Goal: Task Accomplishment & Management: Use online tool/utility

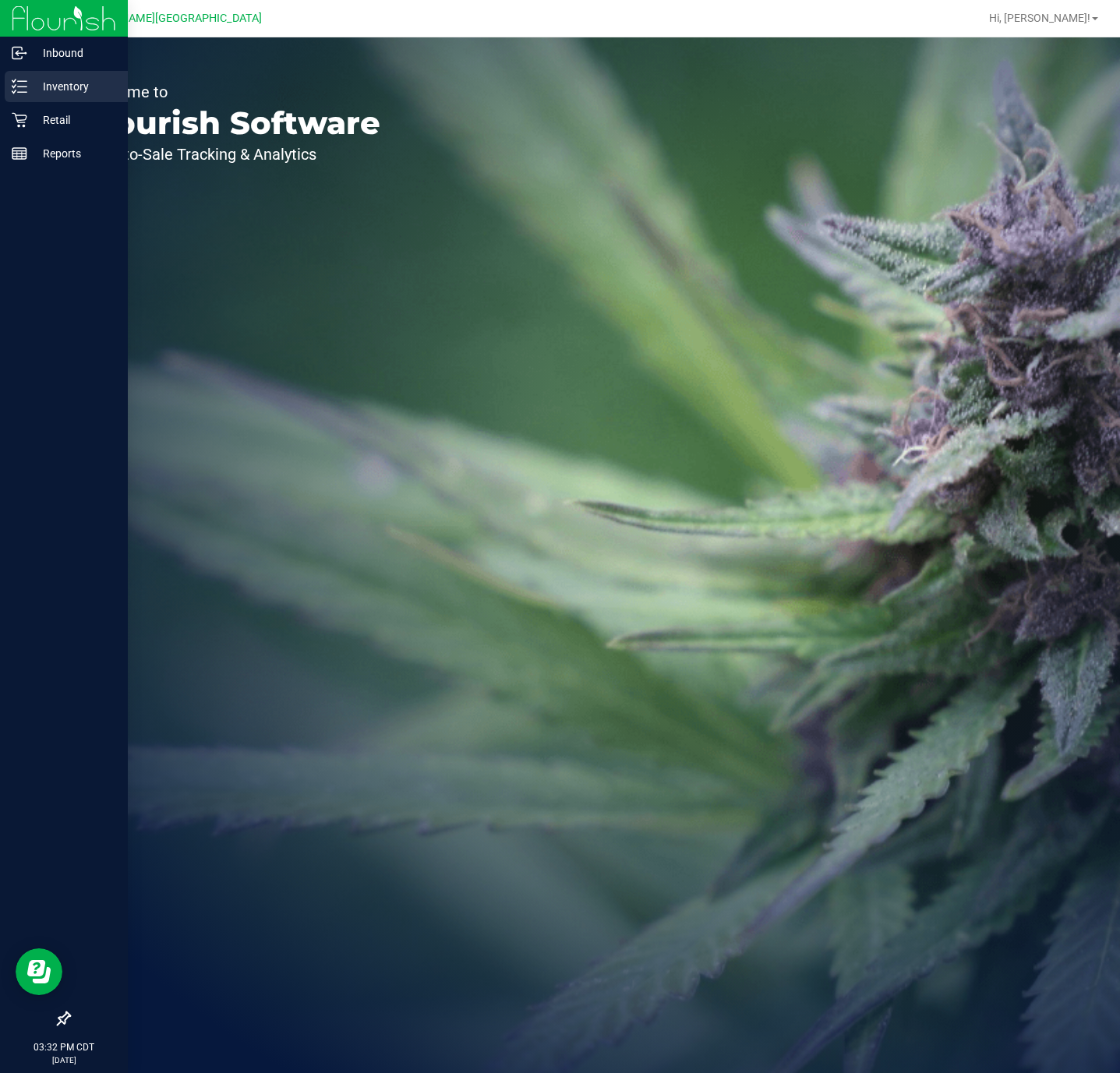
click at [32, 85] on p "Inventory" at bounding box center [74, 87] width 94 height 19
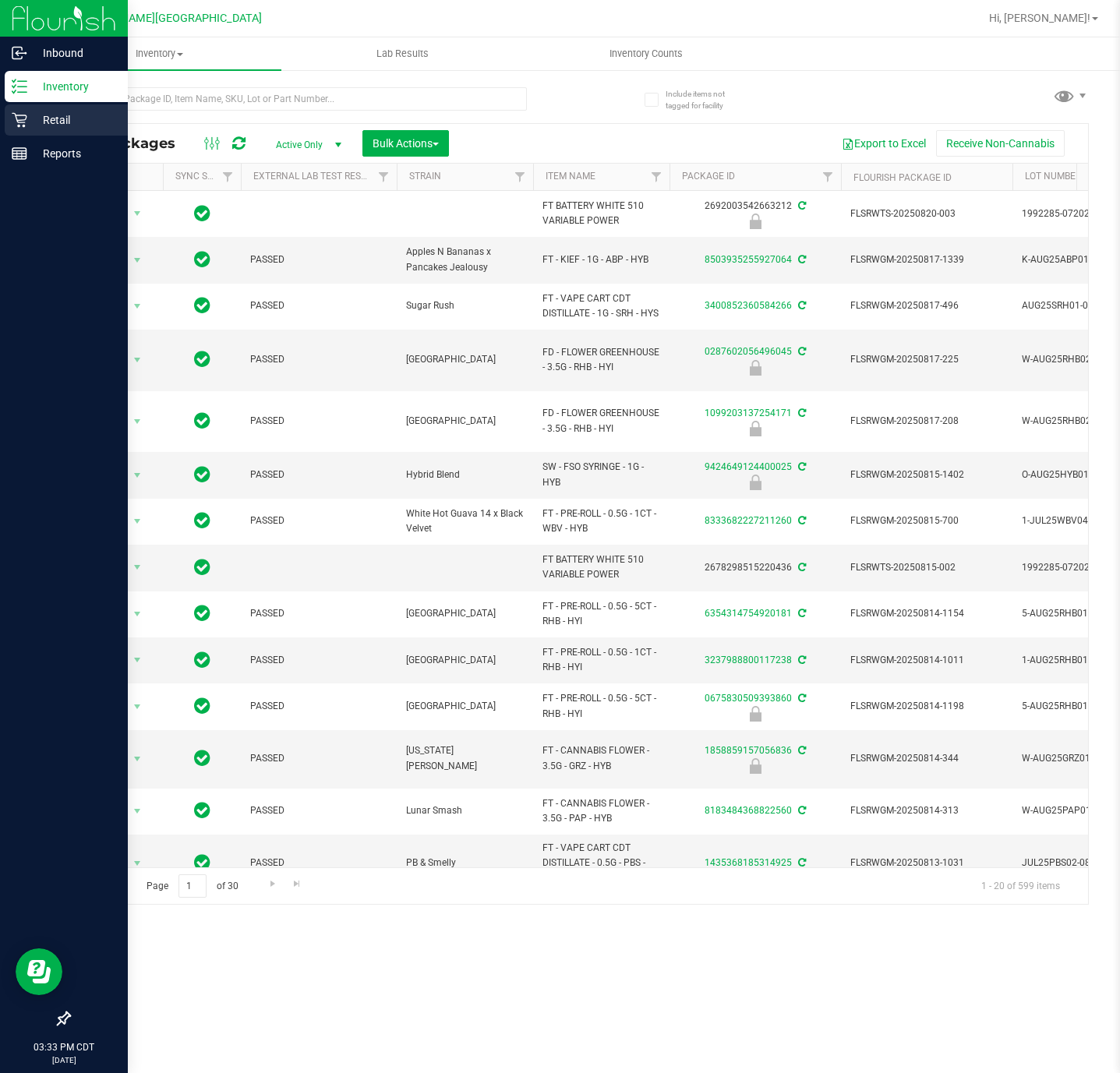
click at [43, 131] on div "Retail" at bounding box center [65, 120] width 123 height 31
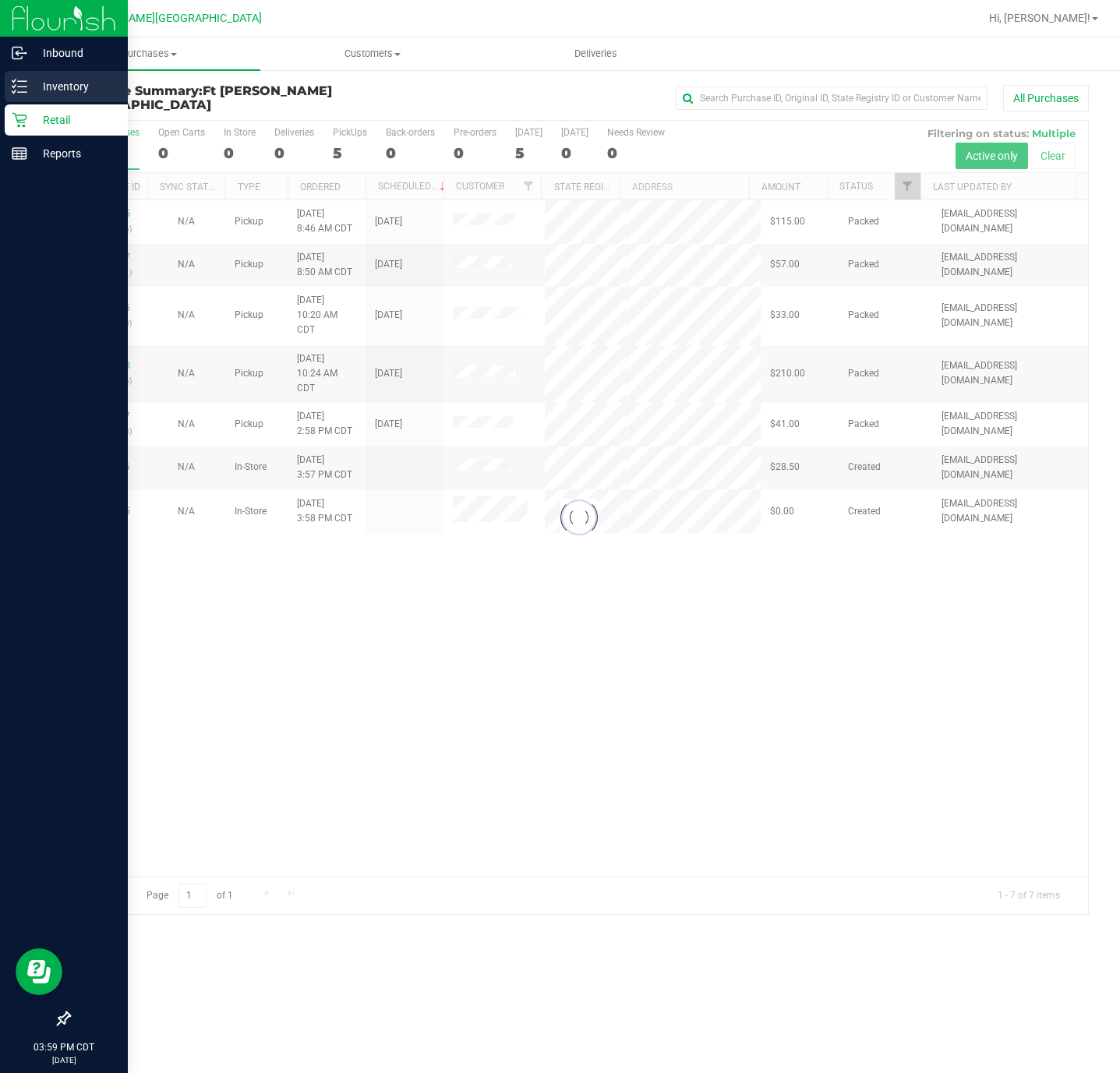
click at [63, 89] on p "Inventory" at bounding box center [74, 87] width 94 height 19
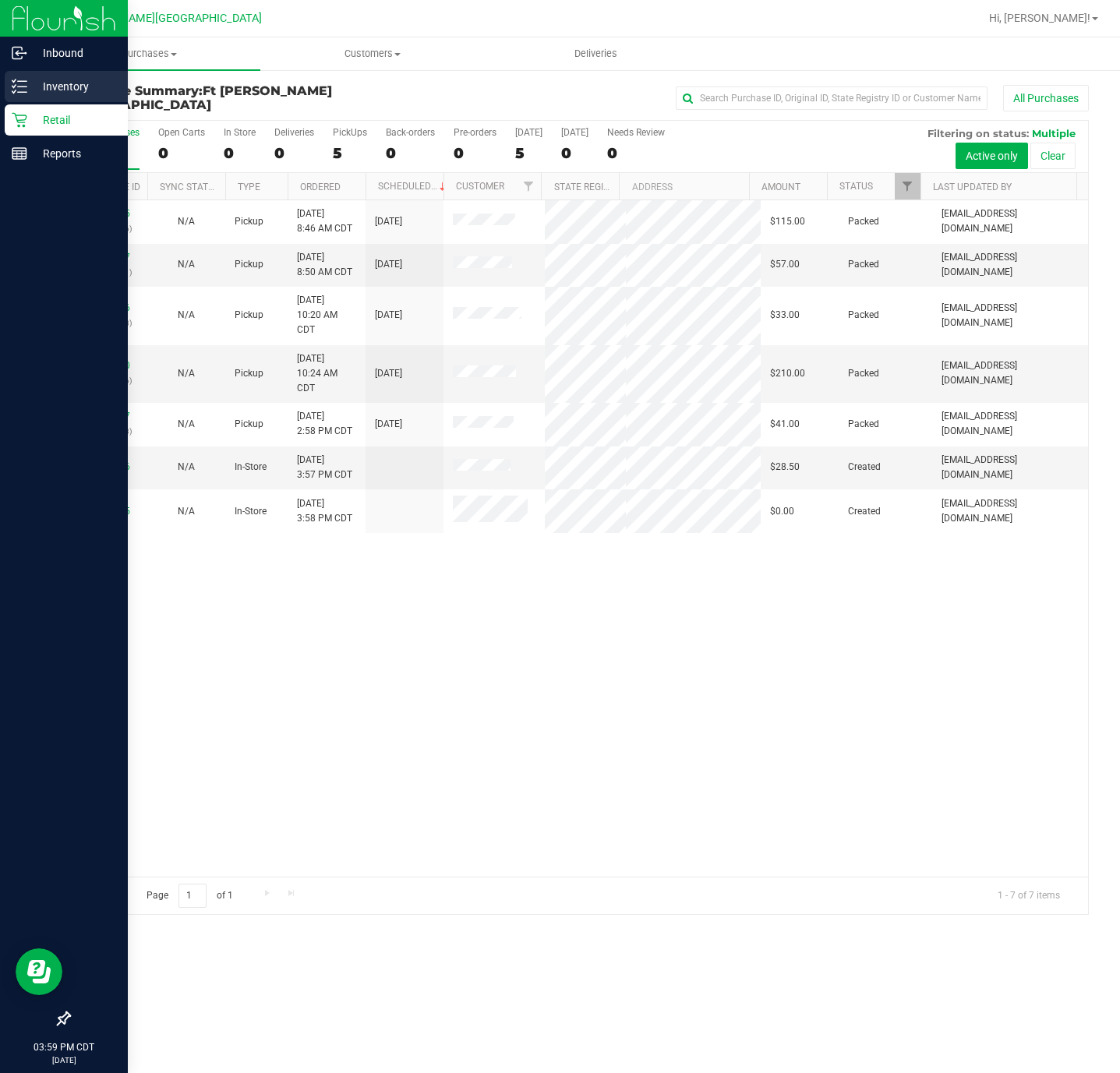
click at [14, 80] on icon at bounding box center [14, 80] width 3 height 3
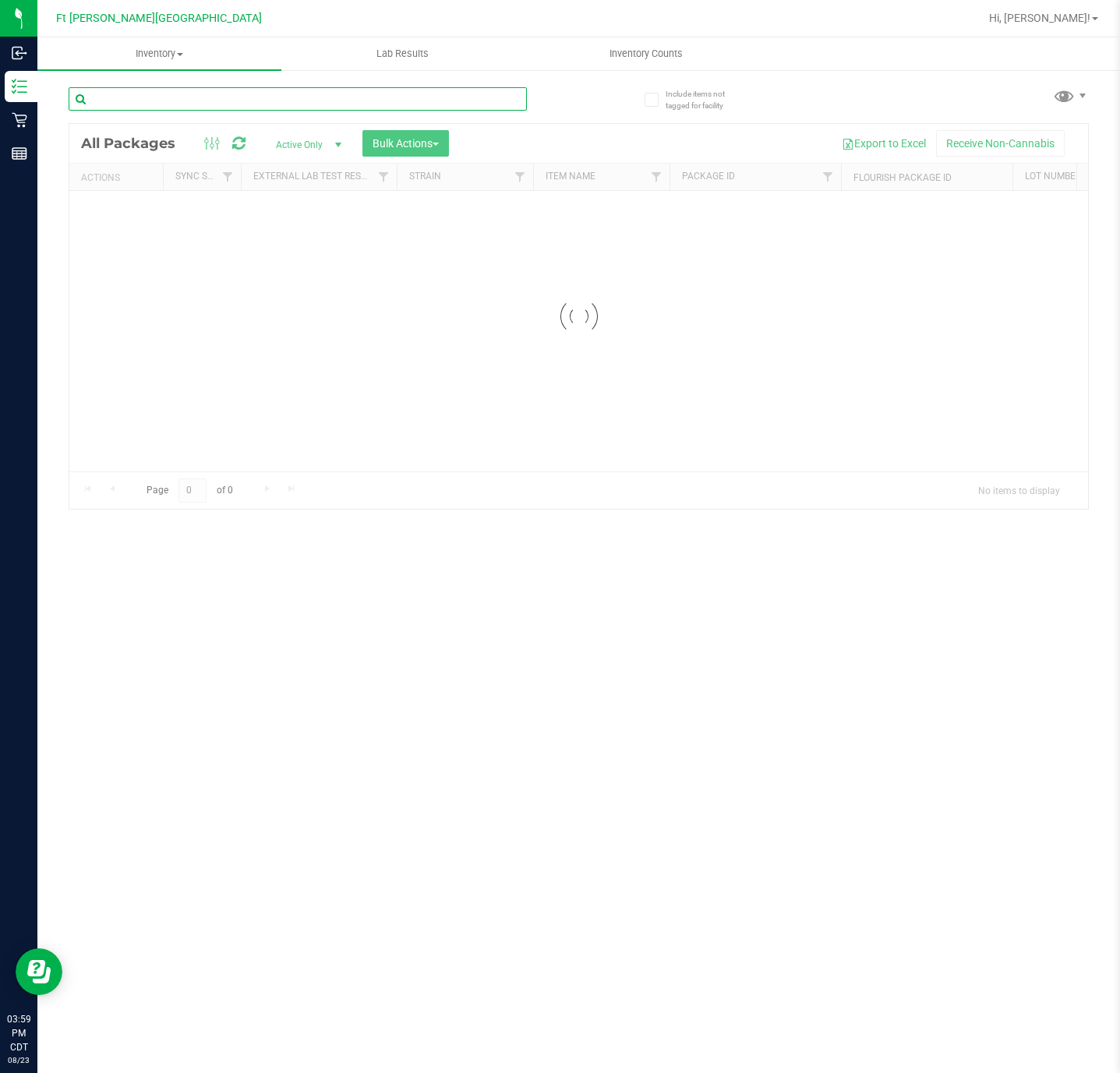
click at [304, 100] on div "Inventory All packages All inventory Waste log Create inventory Lab Results Inv…" at bounding box center [578, 555] width 1083 height 1036
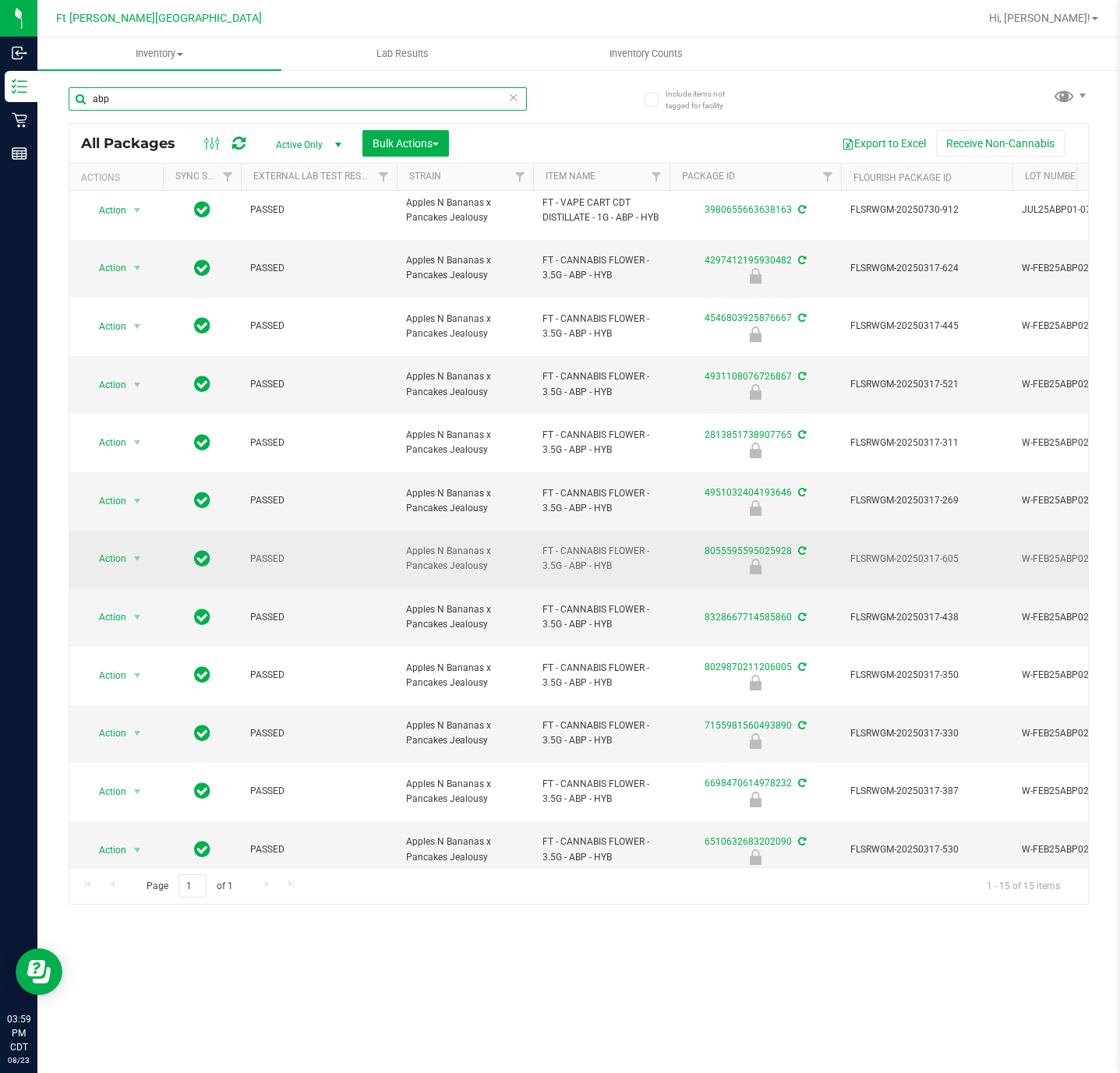
scroll to position [206, 0]
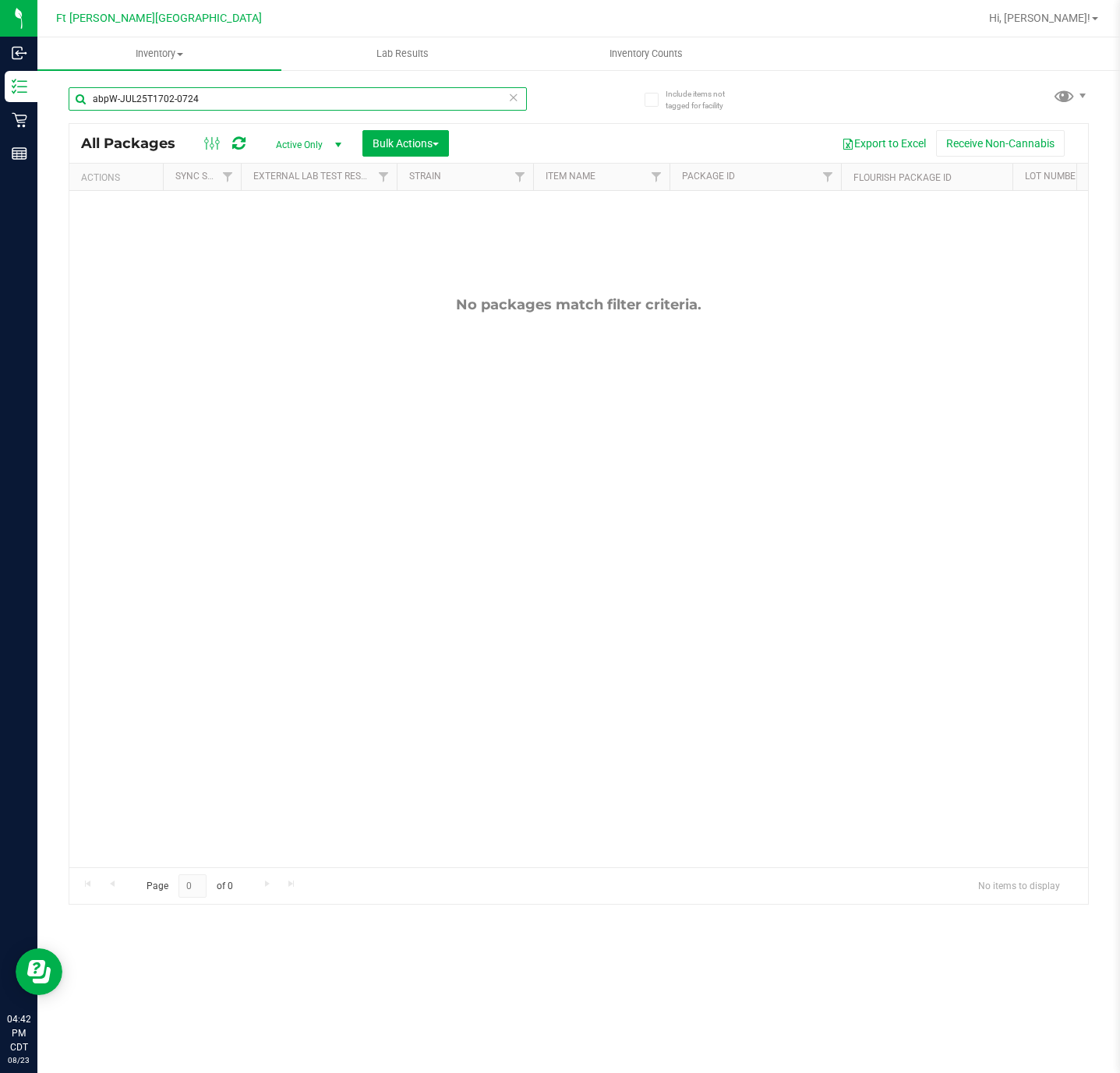
click at [276, 94] on input "abpW-JUL25T1702-0724" at bounding box center [298, 99] width 458 height 23
type input "lmz"
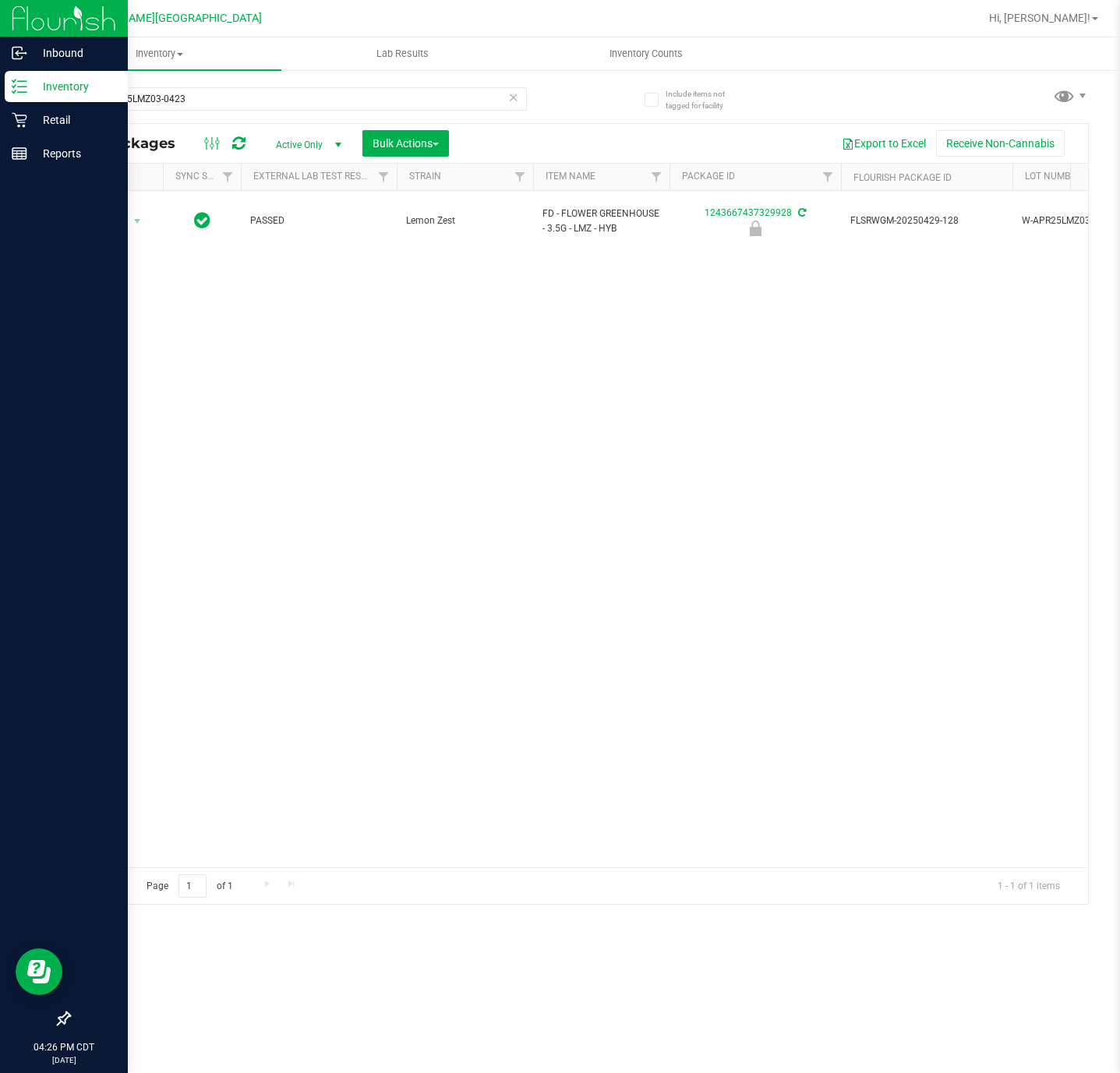
click at [28, 88] on p "Inventory" at bounding box center [74, 87] width 94 height 19
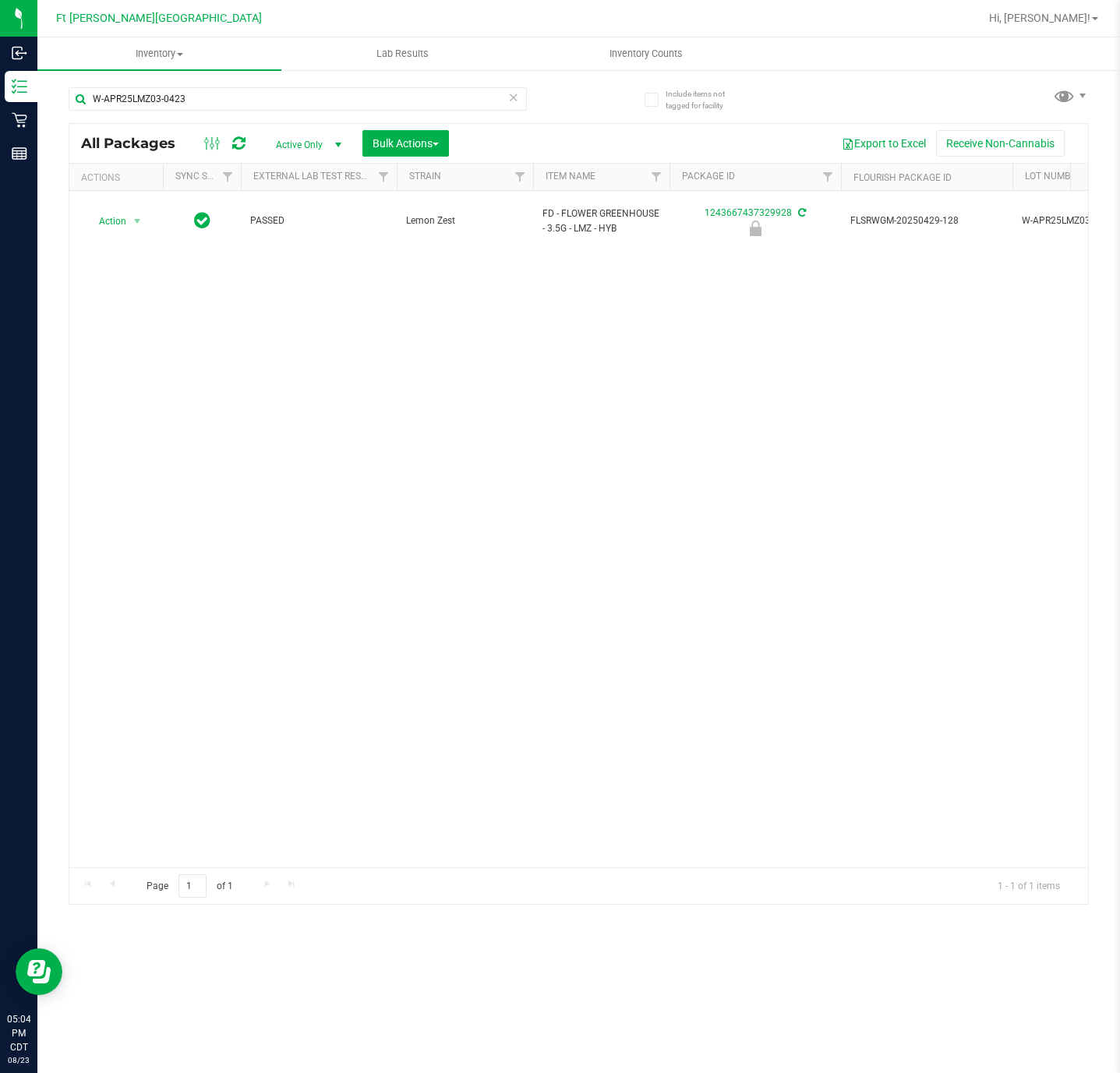
drag, startPoint x: 21, startPoint y: 179, endPoint x: 652, endPoint y: 645, distance: 784.4
click at [652, 645] on div "Action Action Edit attributes Global inventory Locate package Package audit log…" at bounding box center [578, 528] width 1018 height 676
click at [541, 288] on div "Action Action Edit attributes Global inventory Locate package Package audit log…" at bounding box center [578, 528] width 1018 height 676
click at [284, 97] on input "W-APR25LMZ03-0423" at bounding box center [298, 99] width 458 height 23
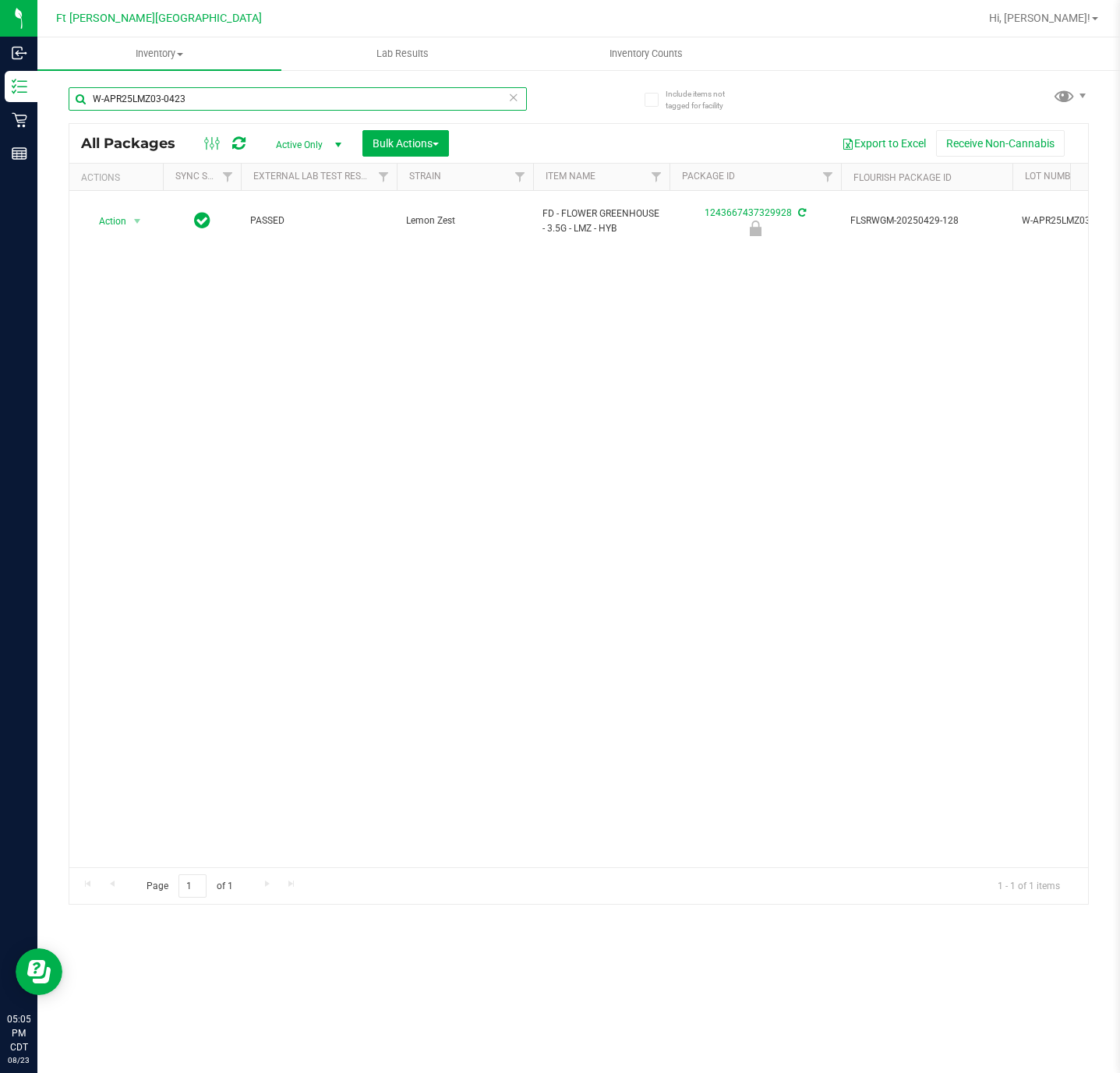
click at [284, 97] on input "W-APR25LMZ03-0423" at bounding box center [298, 99] width 458 height 23
type input "lmz"
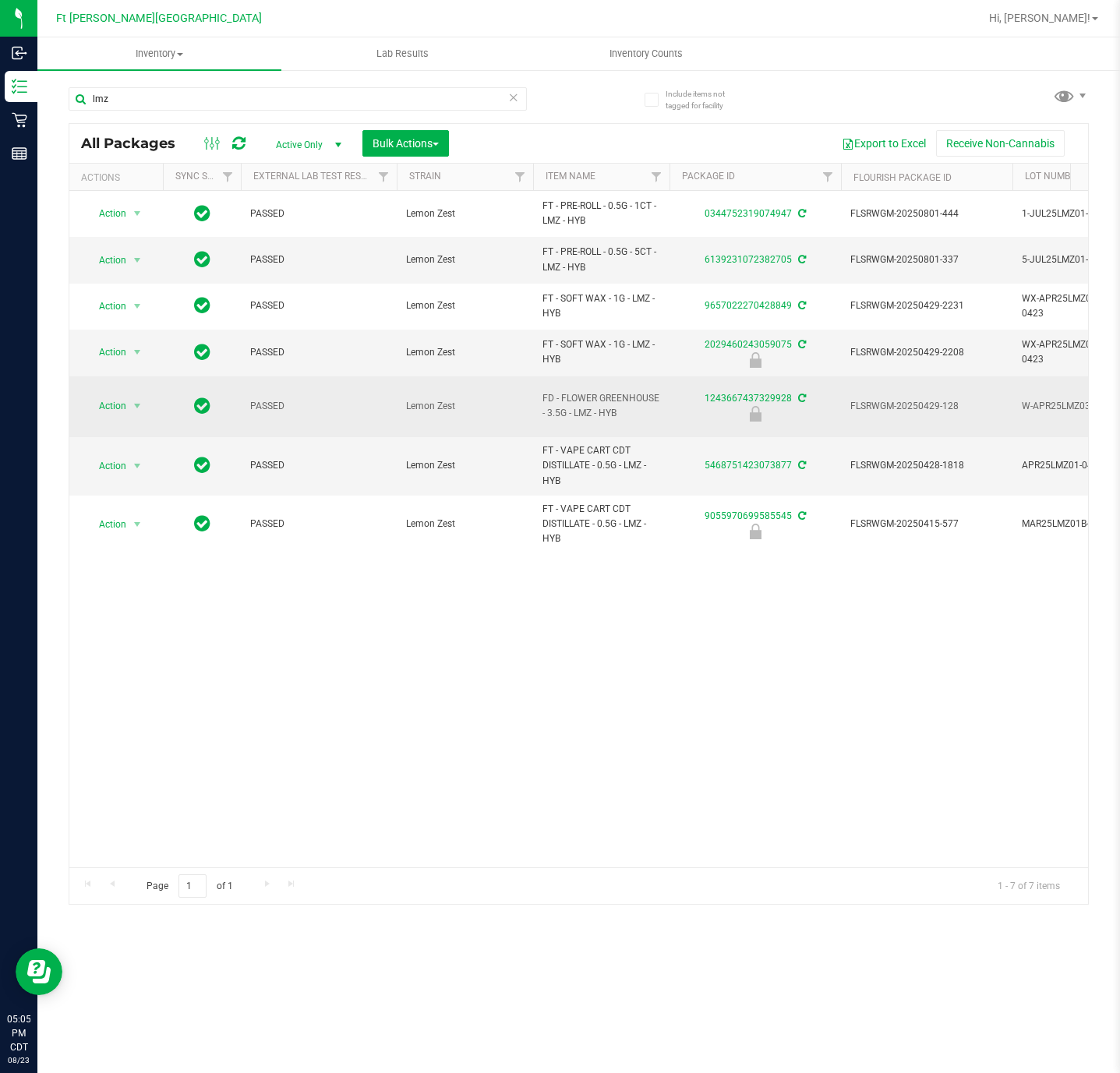
click at [603, 414] on span "FD - FLOWER GREENHOUSE - 3.5G - LMZ - HYB" at bounding box center [601, 406] width 117 height 30
click at [606, 416] on span "FD - FLOWER GREENHOUSE - 3.5G - LMZ - HYB" at bounding box center [601, 406] width 117 height 30
click at [634, 403] on span "FD - FLOWER GREENHOUSE - 3.5G - LMZ - HYB" at bounding box center [601, 406] width 117 height 30
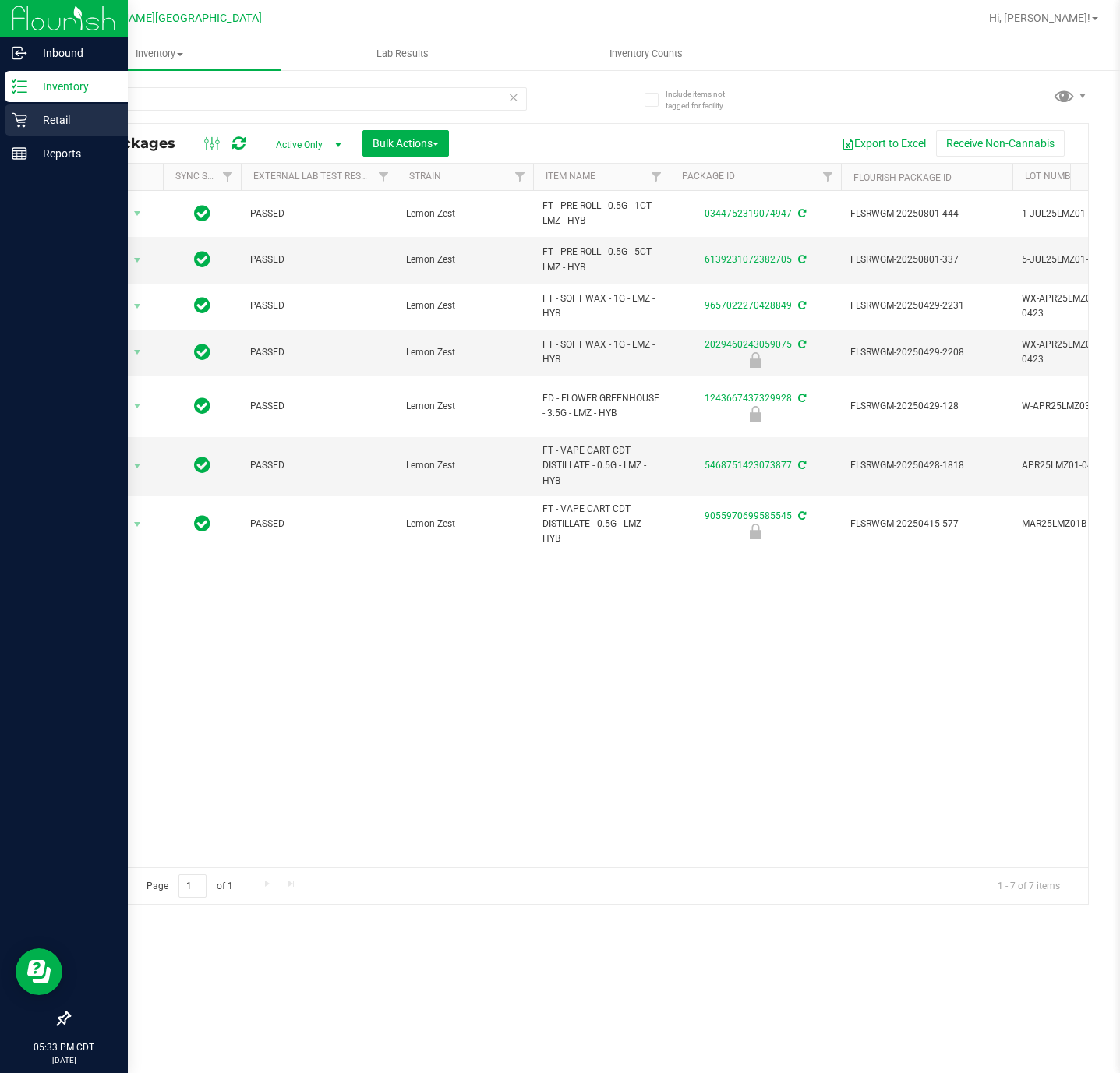
click at [14, 117] on icon at bounding box center [20, 120] width 15 height 15
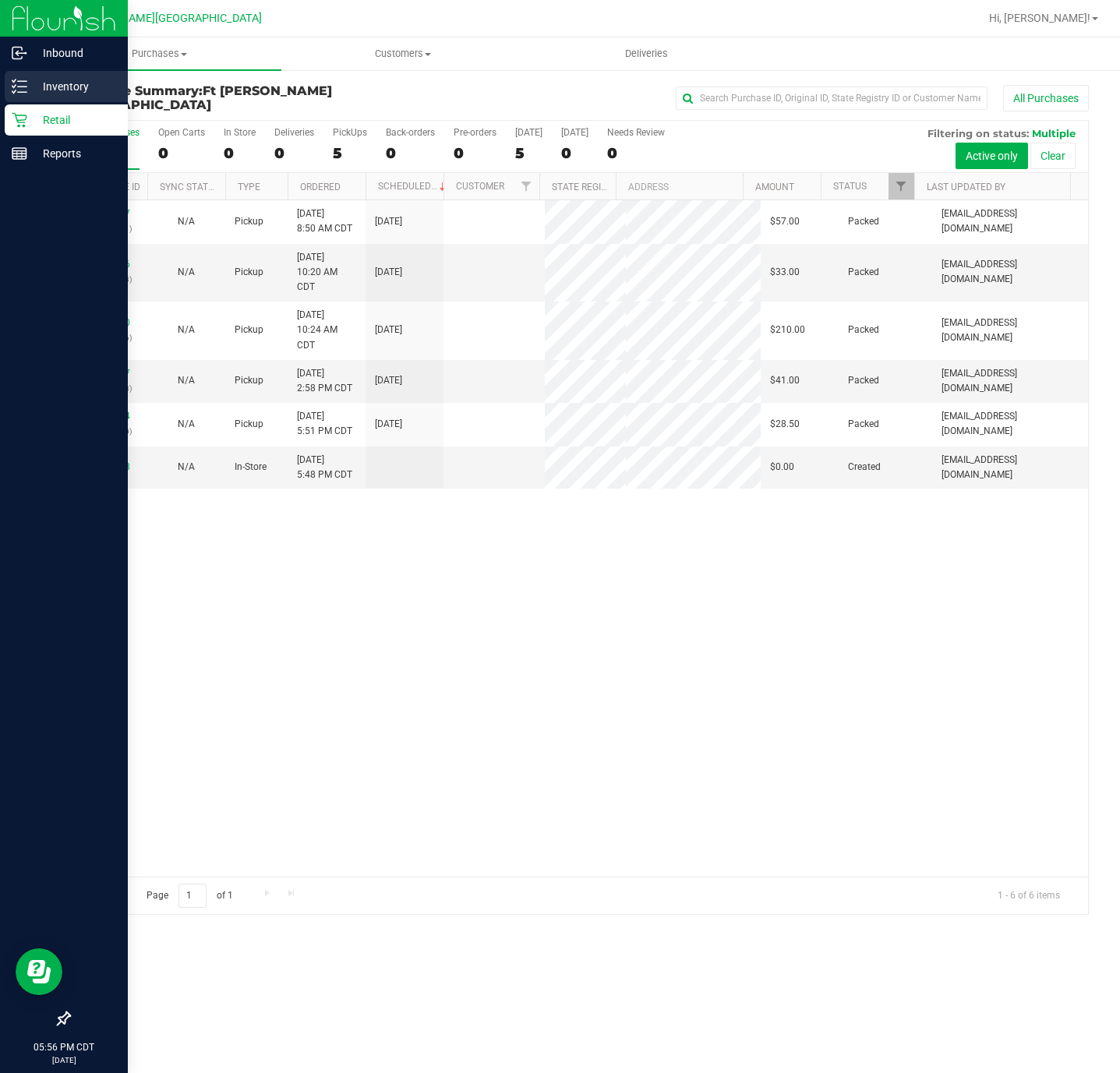
click at [21, 89] on icon at bounding box center [20, 87] width 15 height 15
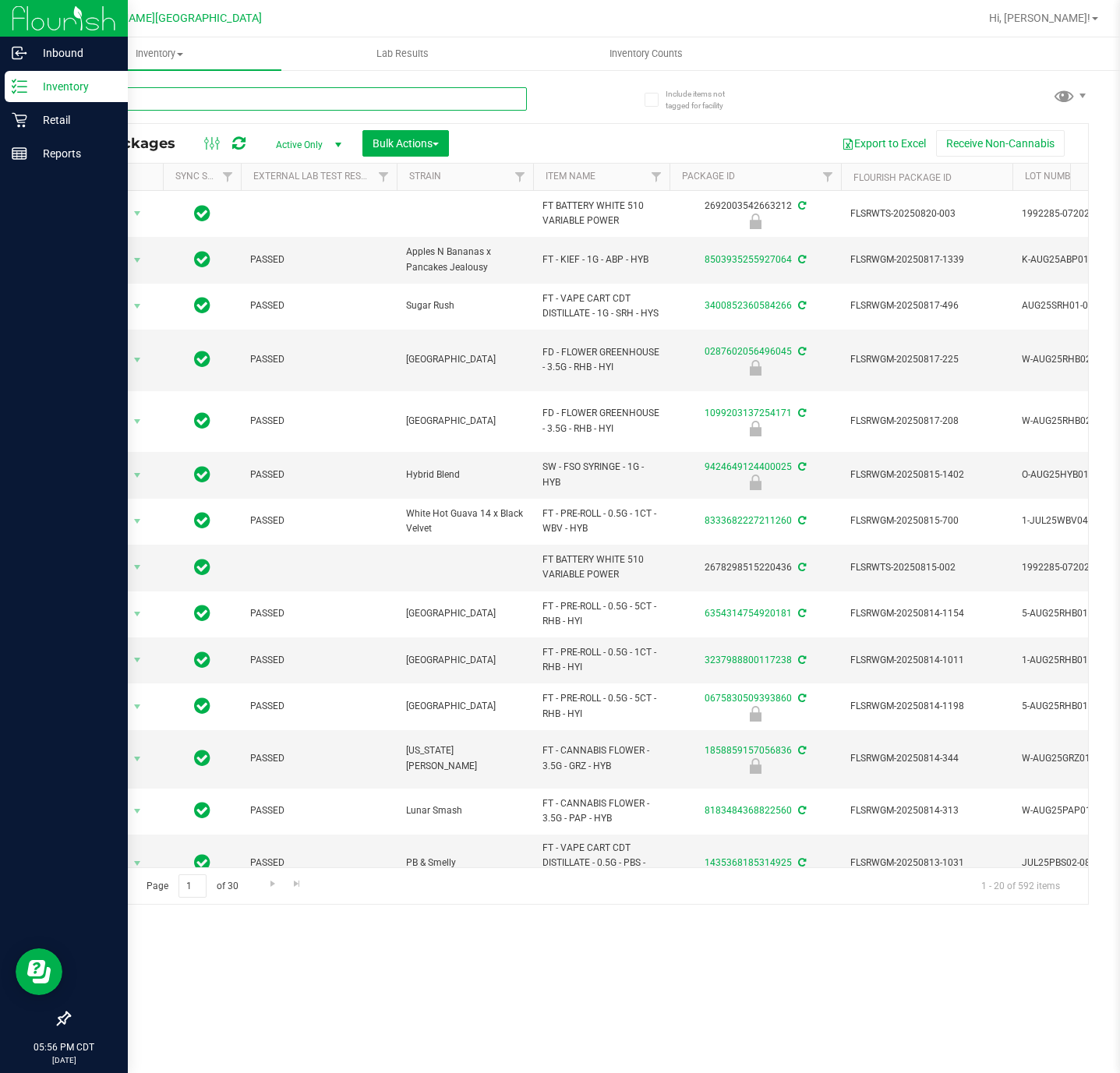
click at [274, 105] on input "text" at bounding box center [298, 99] width 458 height 23
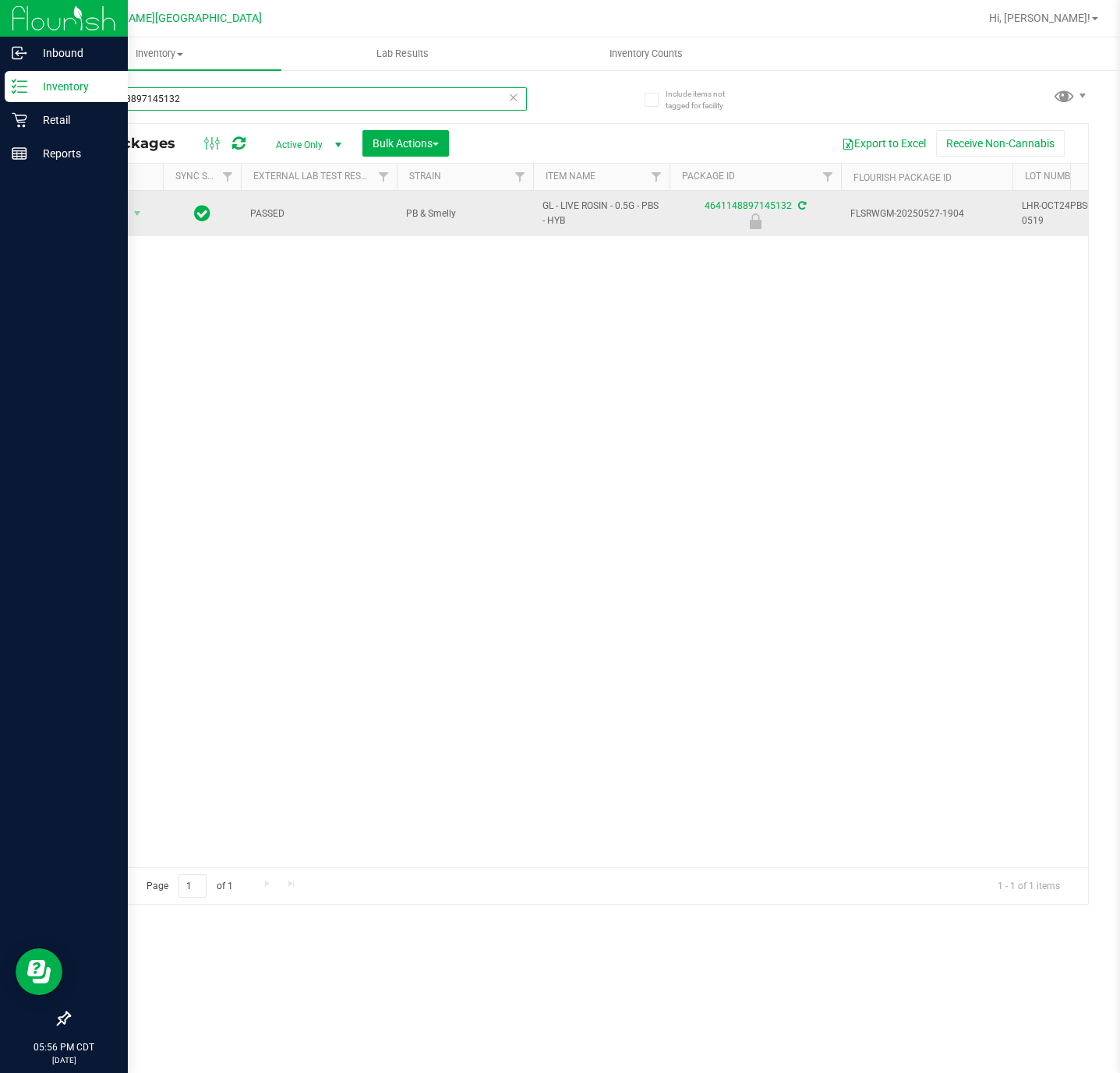
type input "4641148897145132"
click at [115, 223] on span "Action" at bounding box center [105, 213] width 42 height 22
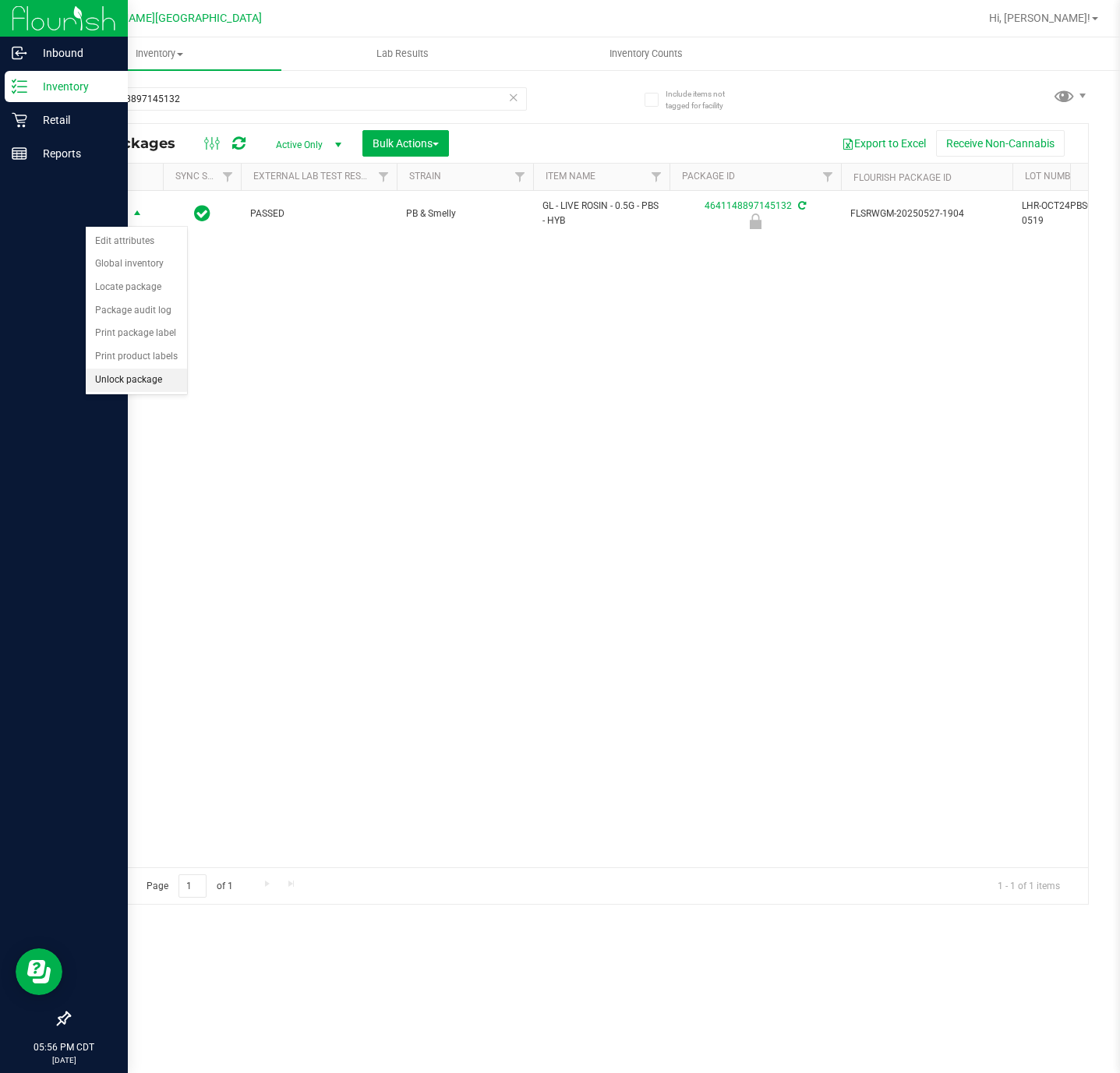
click at [153, 386] on li "Unlock package" at bounding box center [136, 379] width 101 height 23
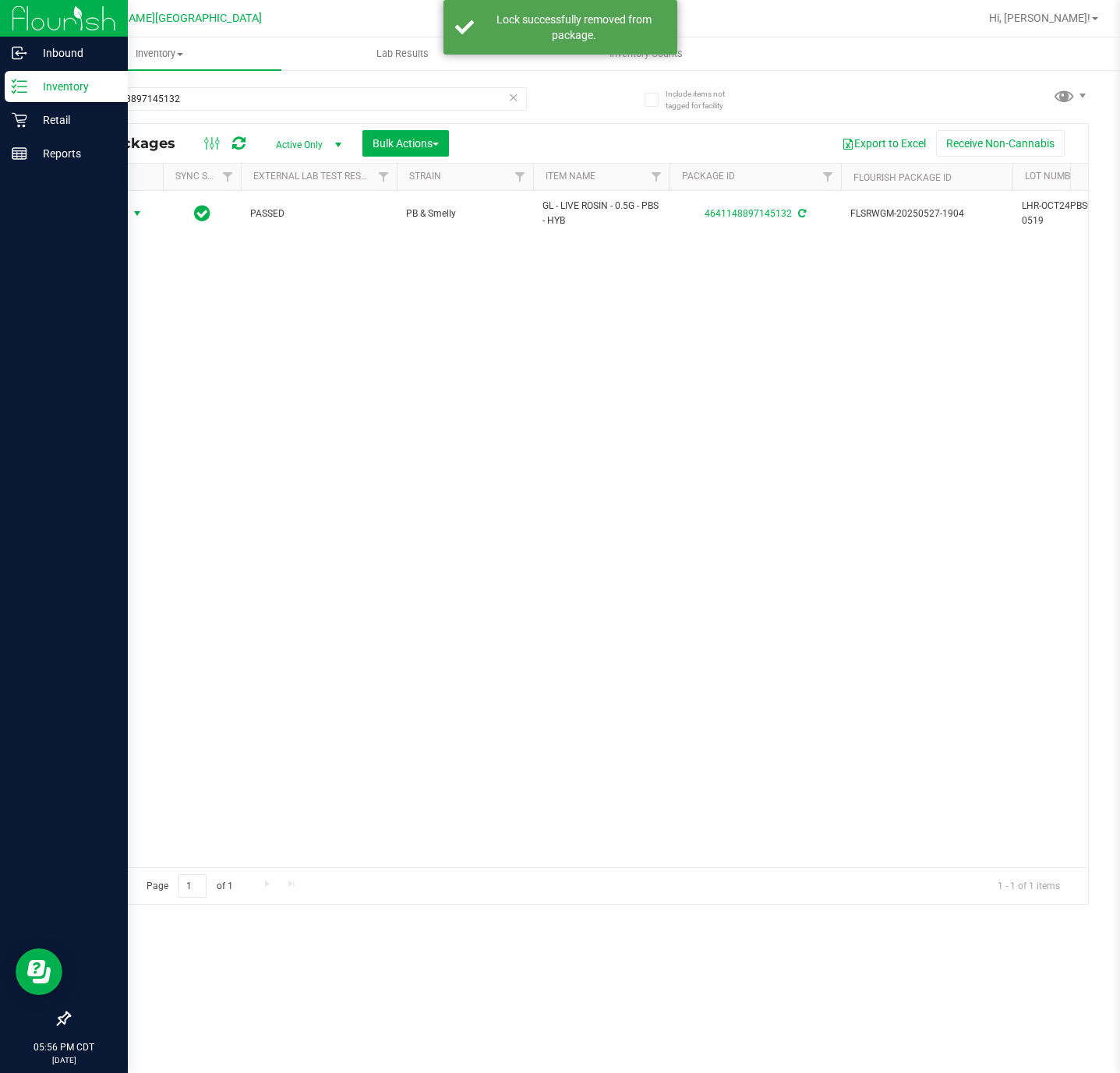
click at [119, 222] on span "Action" at bounding box center [105, 213] width 42 height 22
click at [196, 375] on li "Print package label" at bounding box center [146, 379] width 121 height 23
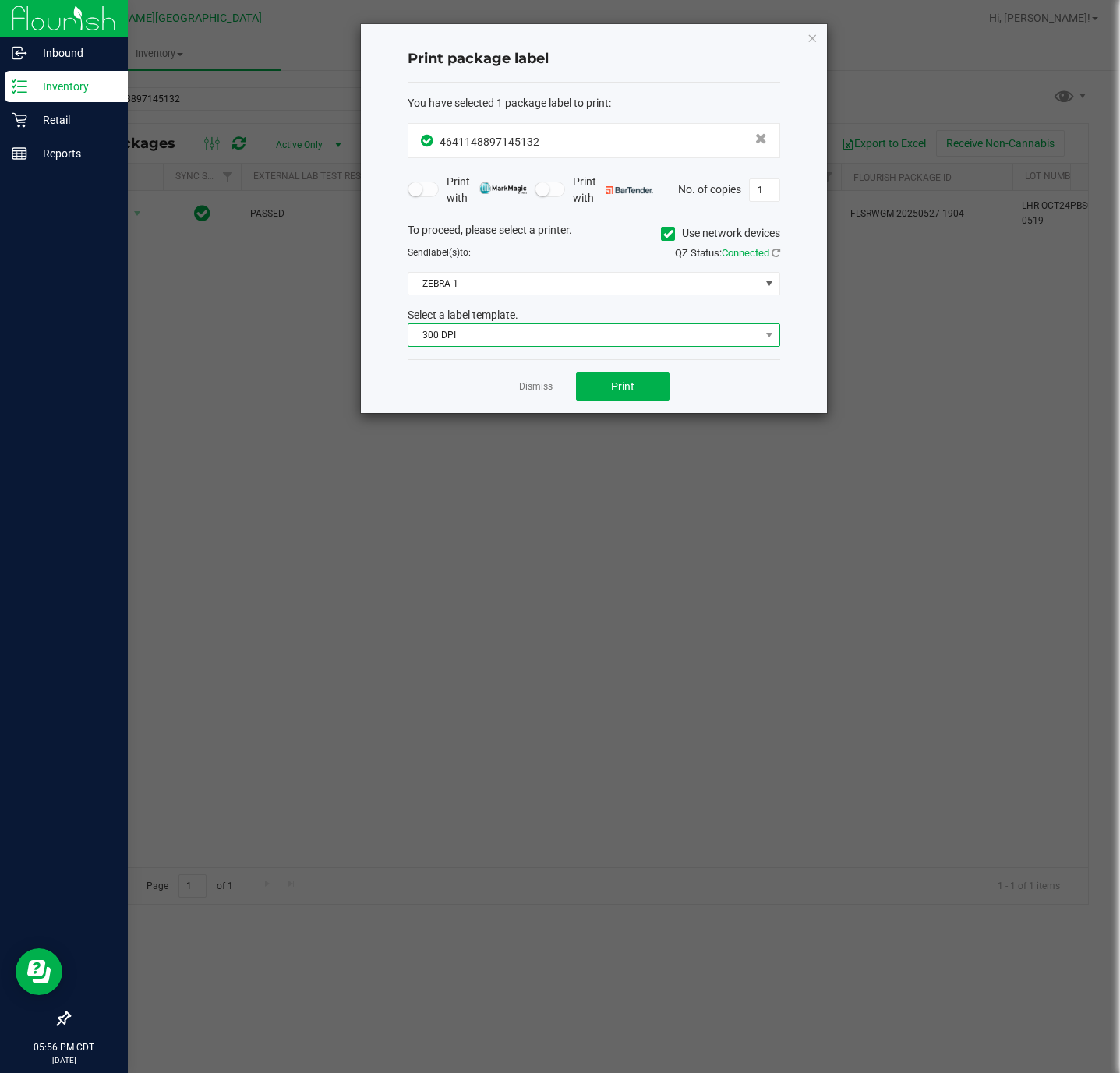
click at [566, 335] on span "300 DPI" at bounding box center [583, 335] width 351 height 22
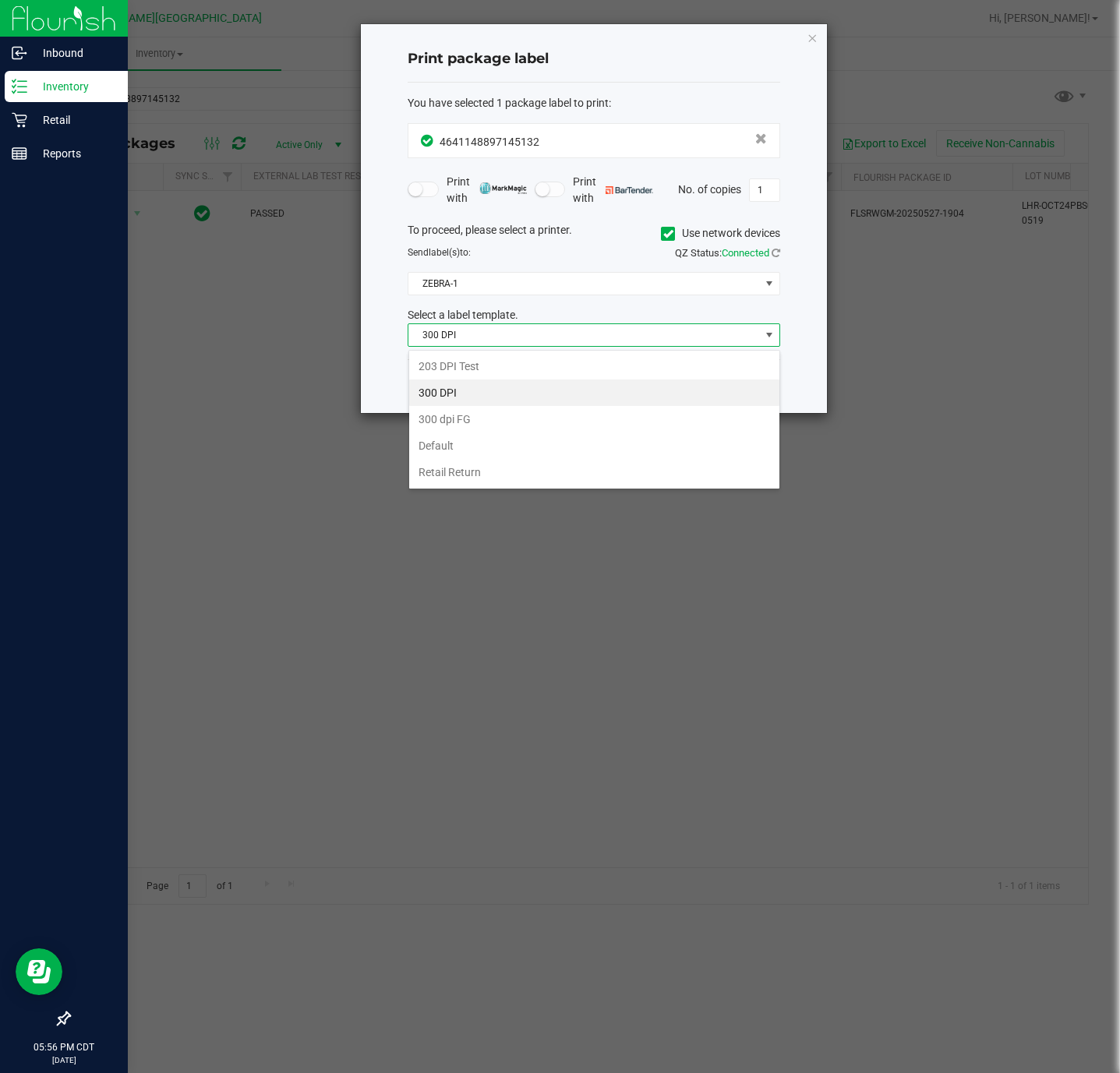
scroll to position [23, 372]
click at [582, 370] on li "203 DPI Test" at bounding box center [594, 366] width 370 height 26
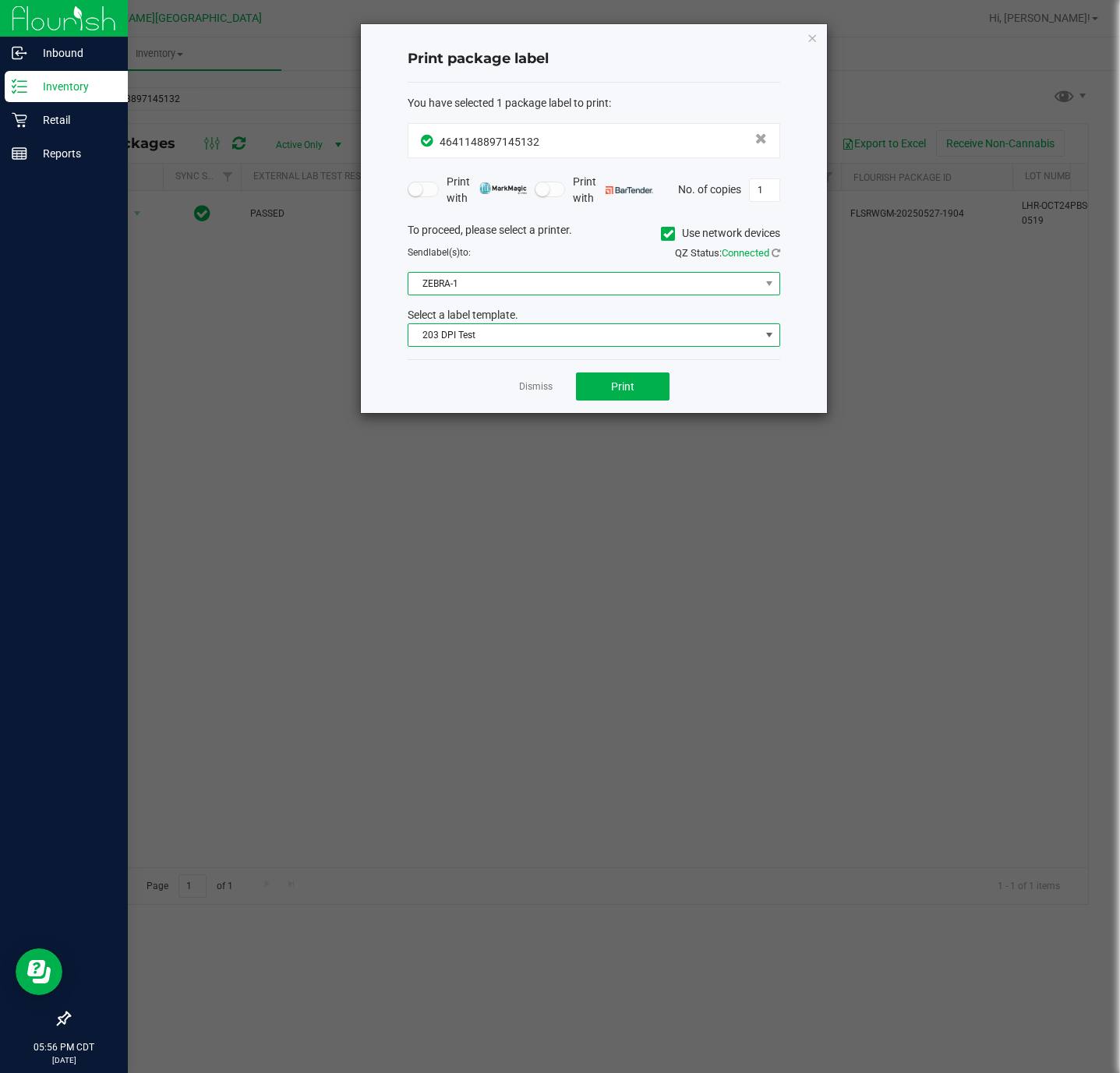
click at [528, 275] on span "ZEBRA-1" at bounding box center [583, 284] width 351 height 22
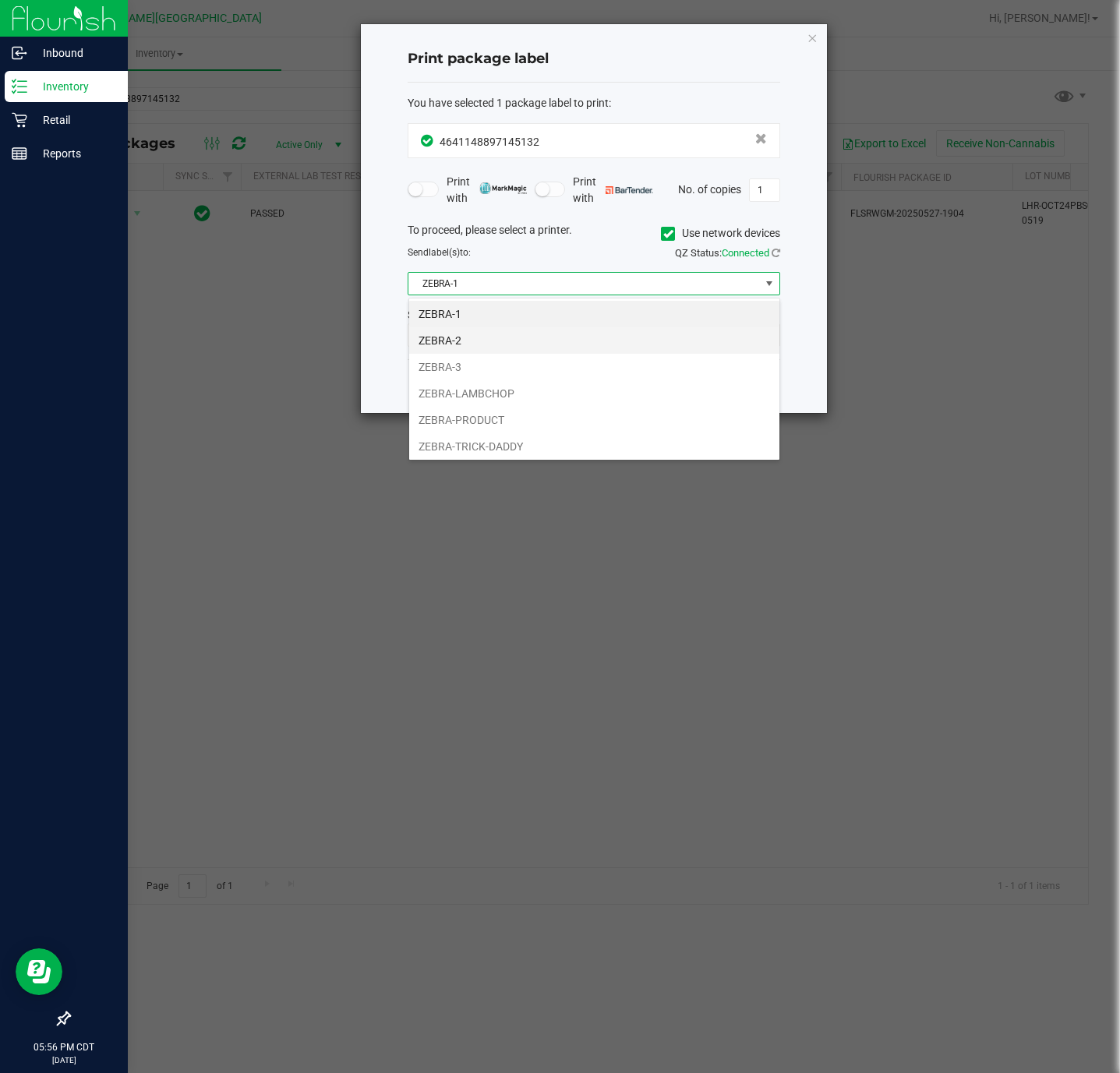
scroll to position [35, 0]
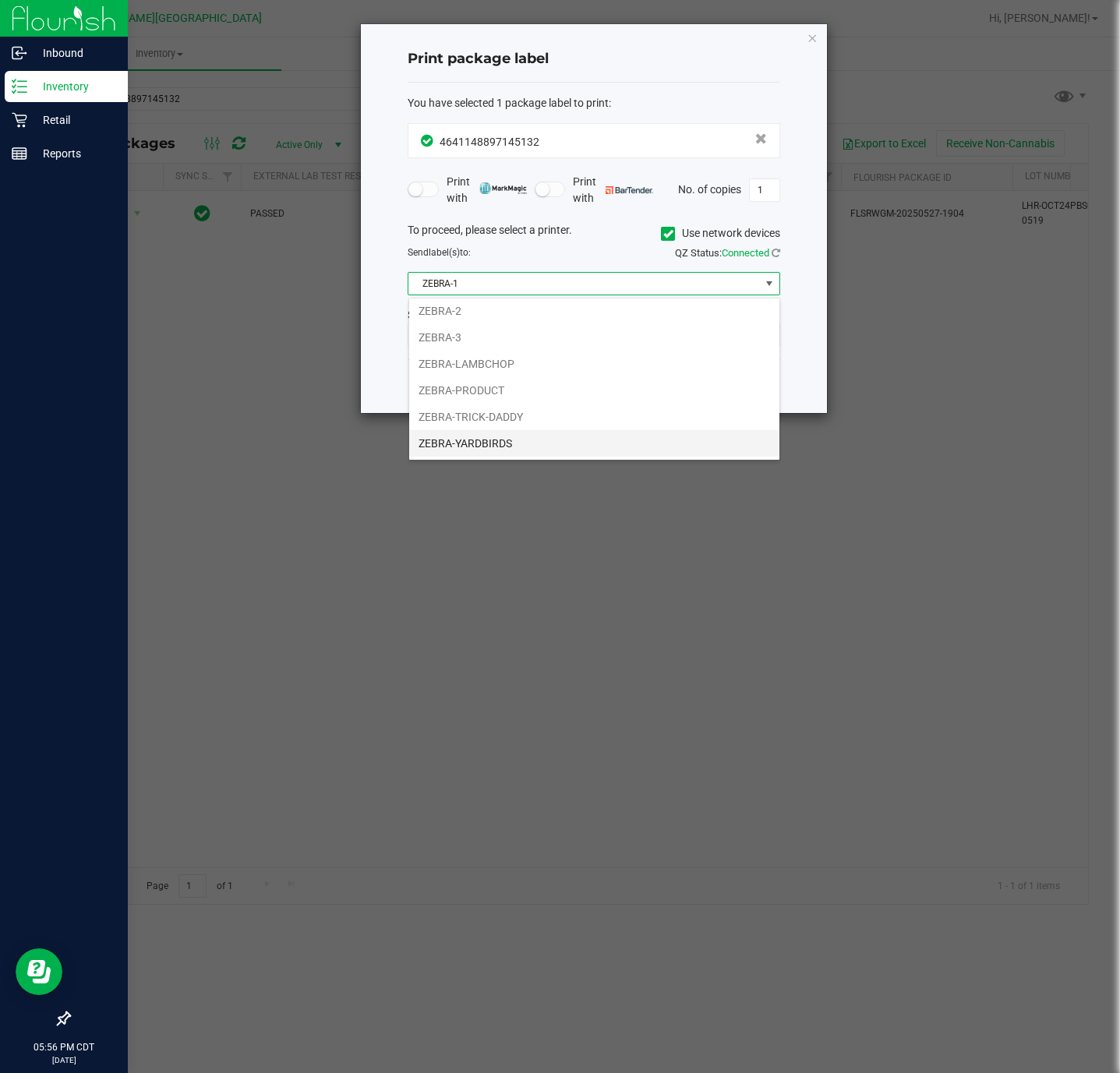
click at [554, 437] on li "ZEBRA-YARDBIRDS" at bounding box center [594, 443] width 370 height 26
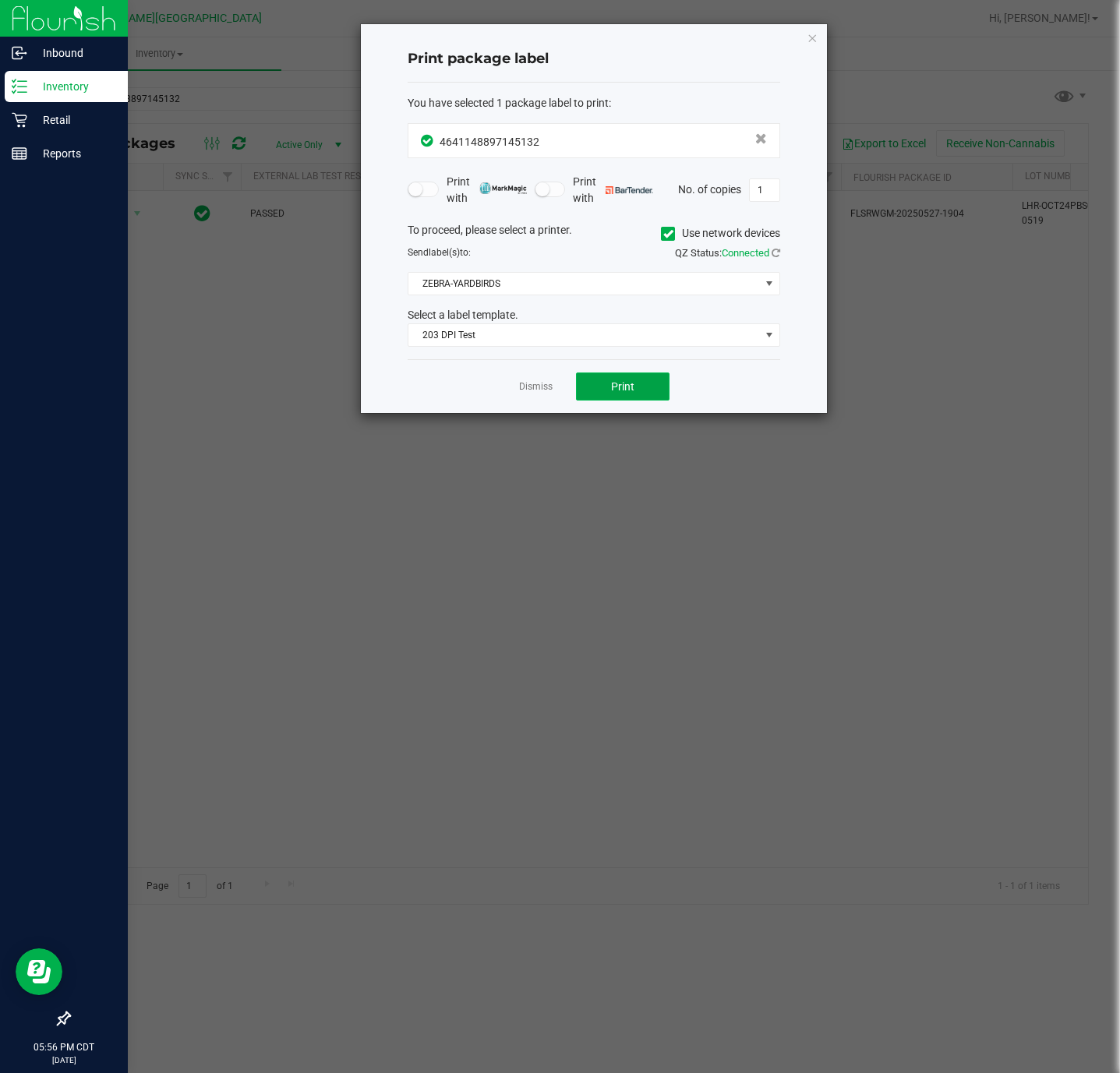
click at [589, 384] on button "Print" at bounding box center [623, 386] width 94 height 28
click at [543, 393] on link "Dismiss" at bounding box center [535, 387] width 33 height 14
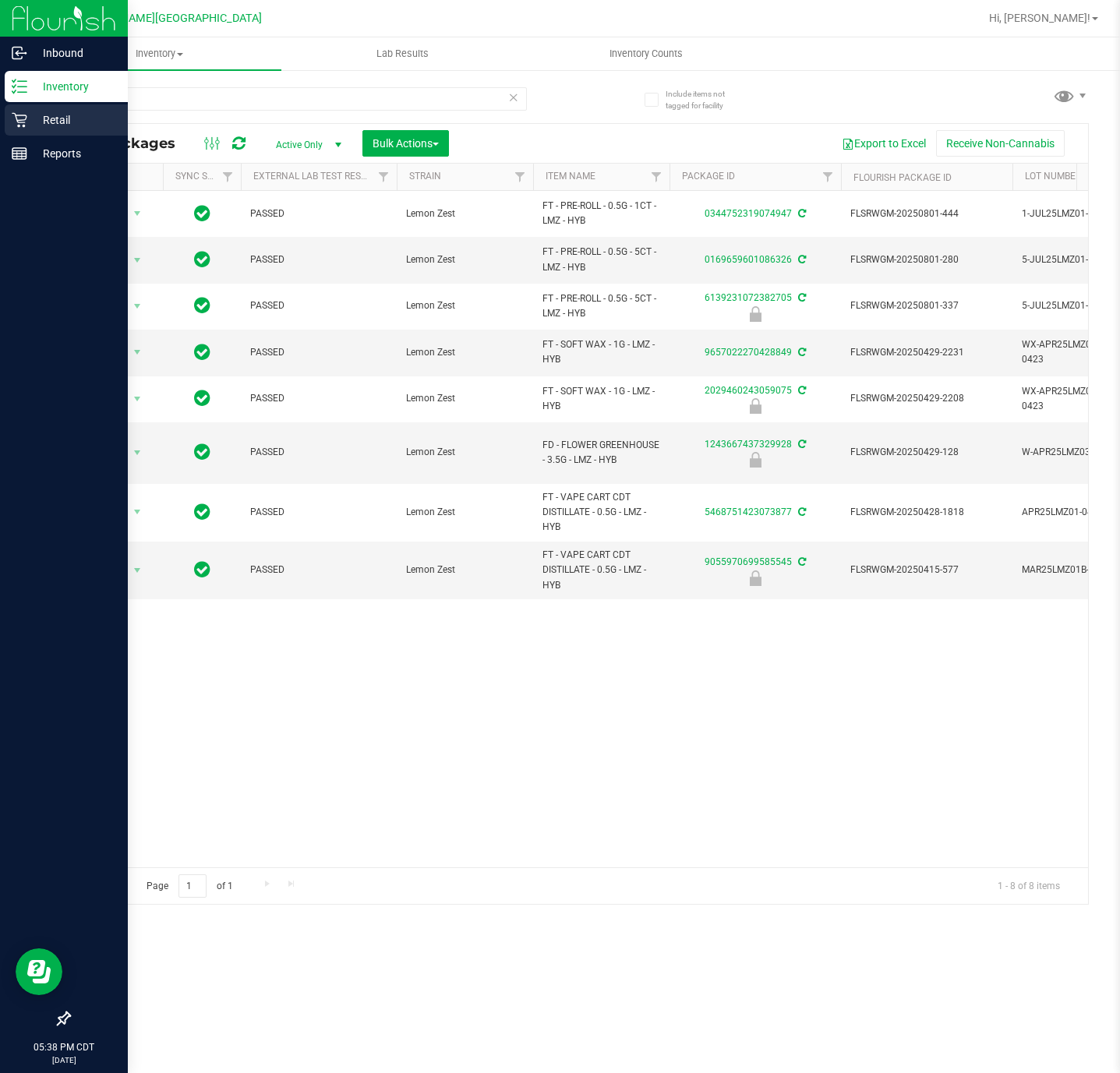
drag, startPoint x: 17, startPoint y: 117, endPoint x: 28, endPoint y: 124, distance: 13.0
click at [19, 119] on icon at bounding box center [20, 120] width 15 height 15
